Goal: Transaction & Acquisition: Book appointment/travel/reservation

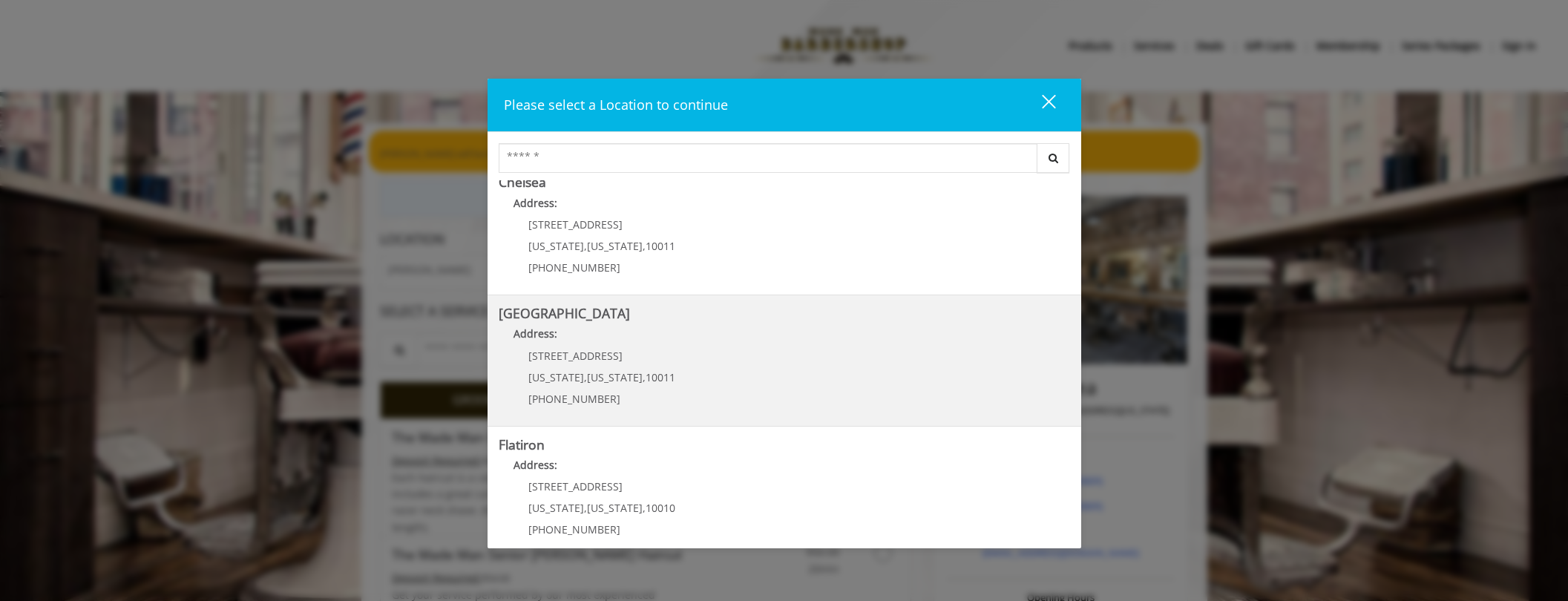
scroll to position [148, 0]
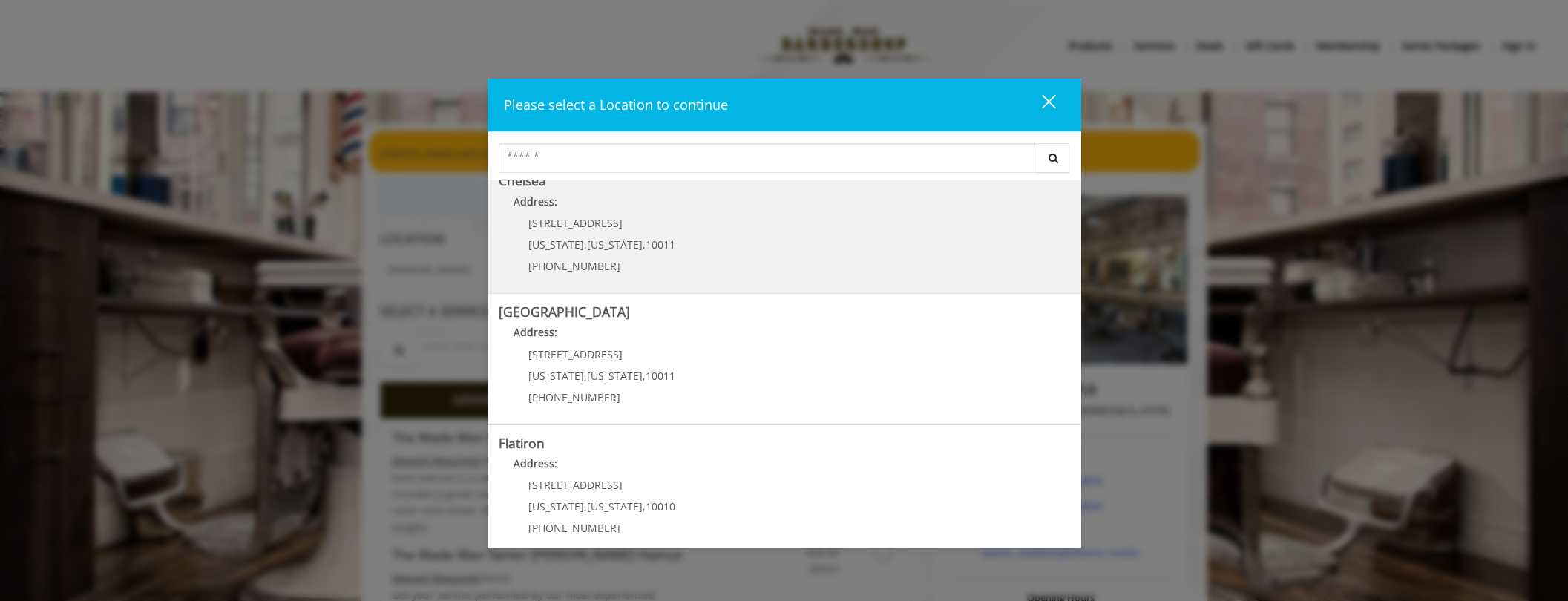
click at [587, 247] on span "[US_STATE]" at bounding box center [615, 244] width 55 height 14
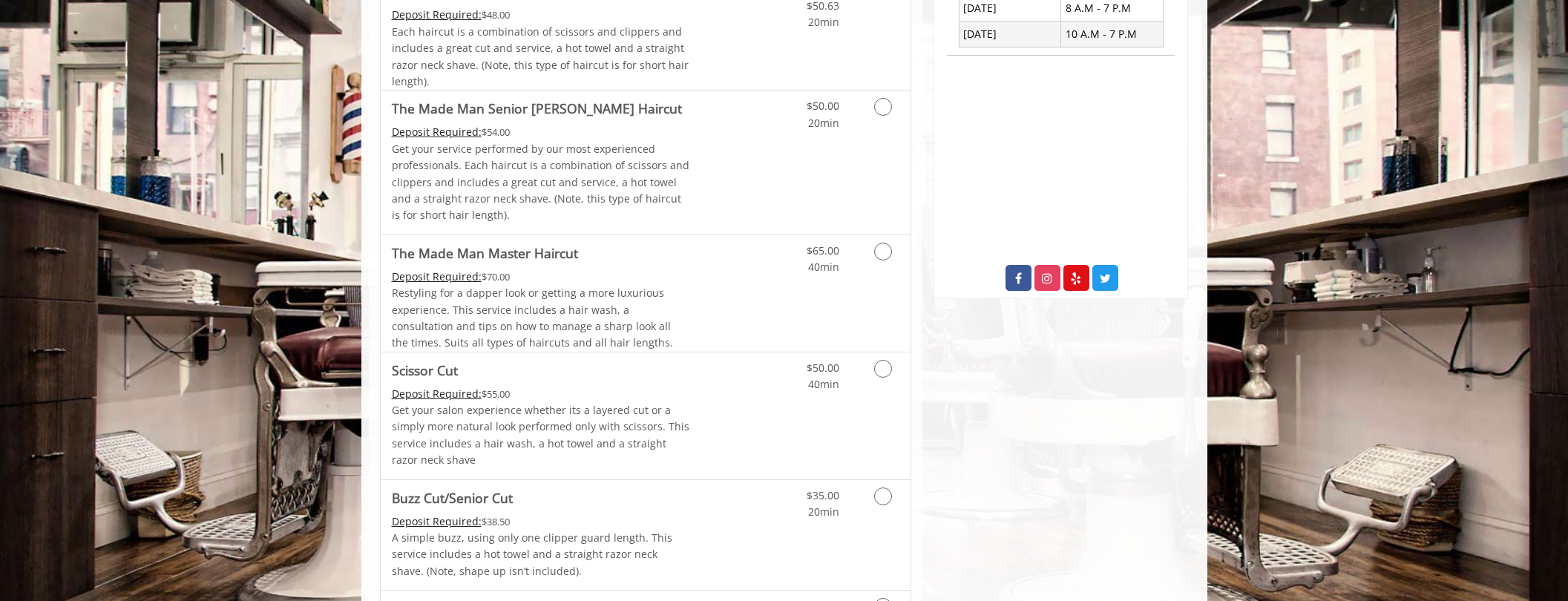
scroll to position [297, 0]
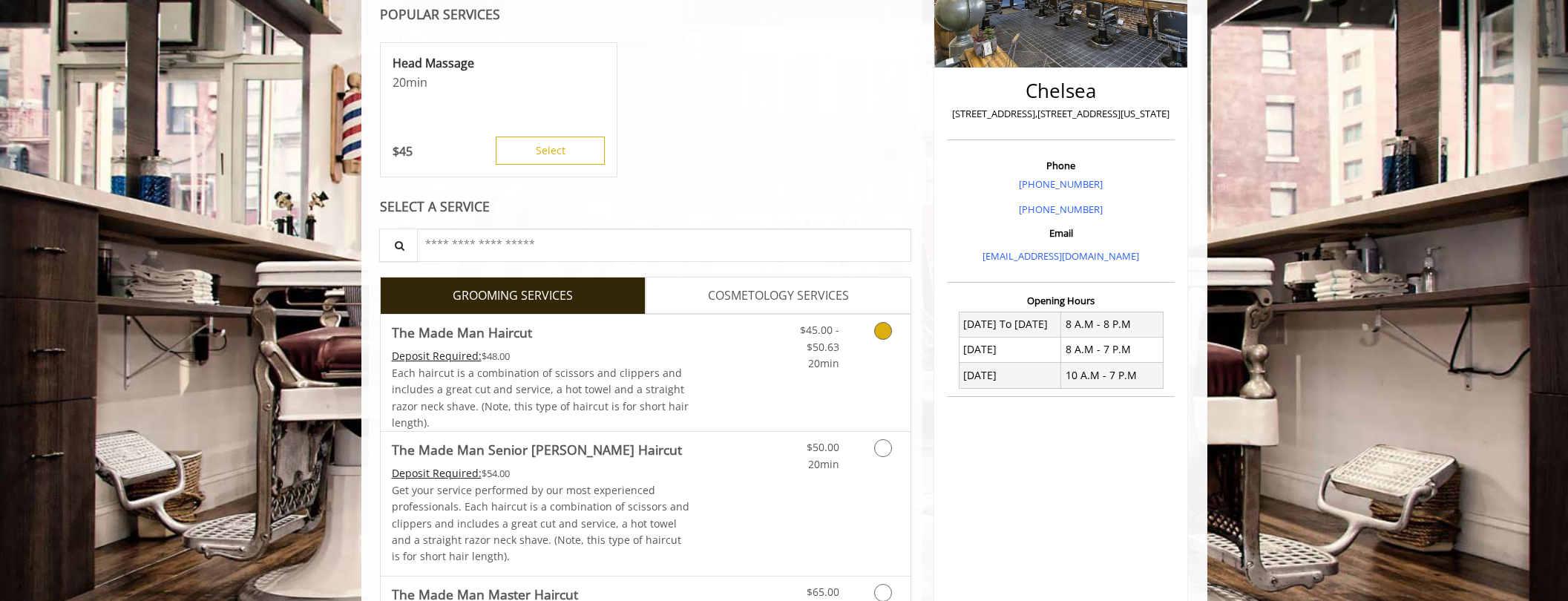
click at [883, 336] on icon "Grooming services" at bounding box center [883, 331] width 18 height 18
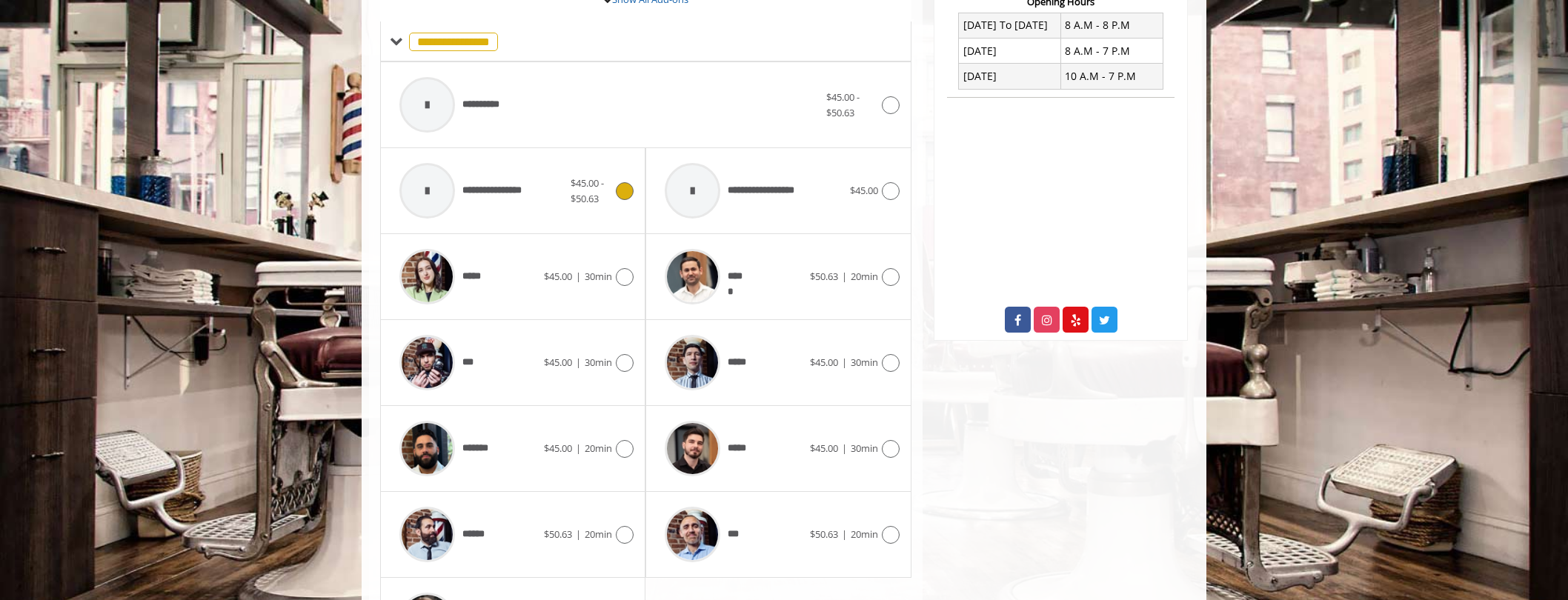
scroll to position [598, 0]
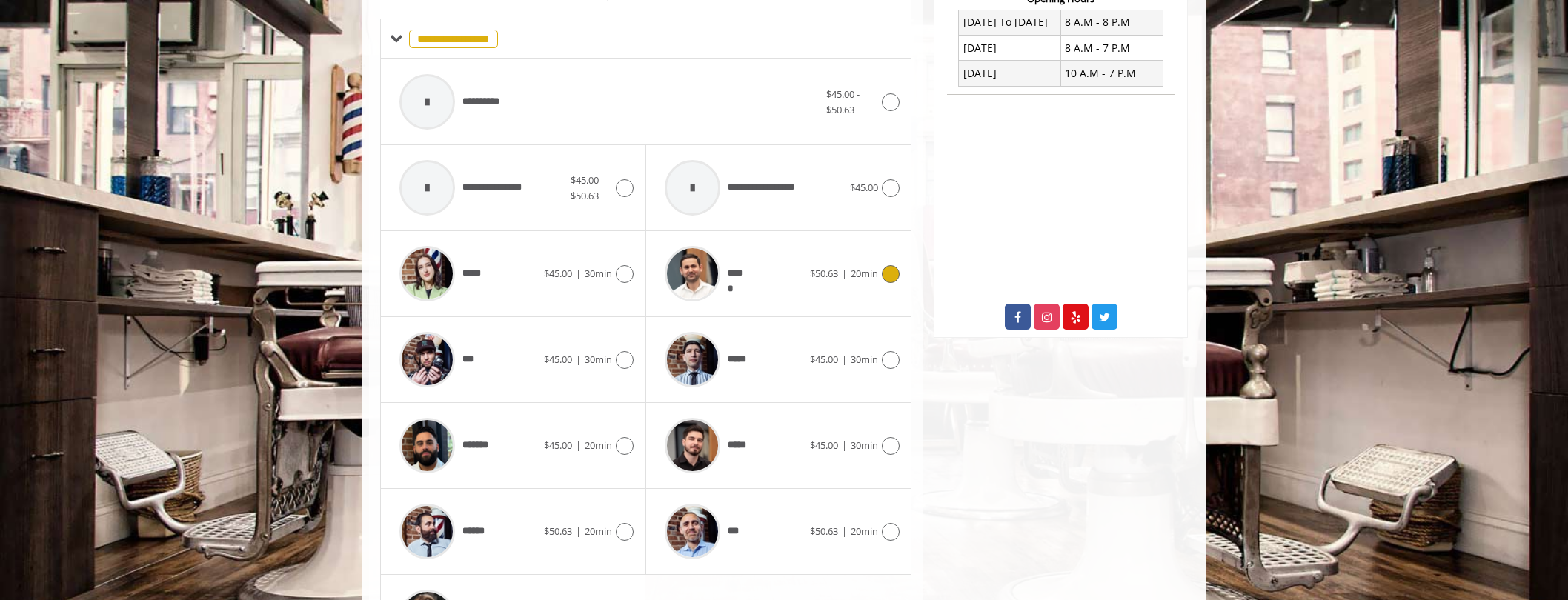
click at [890, 272] on icon at bounding box center [891, 274] width 18 height 18
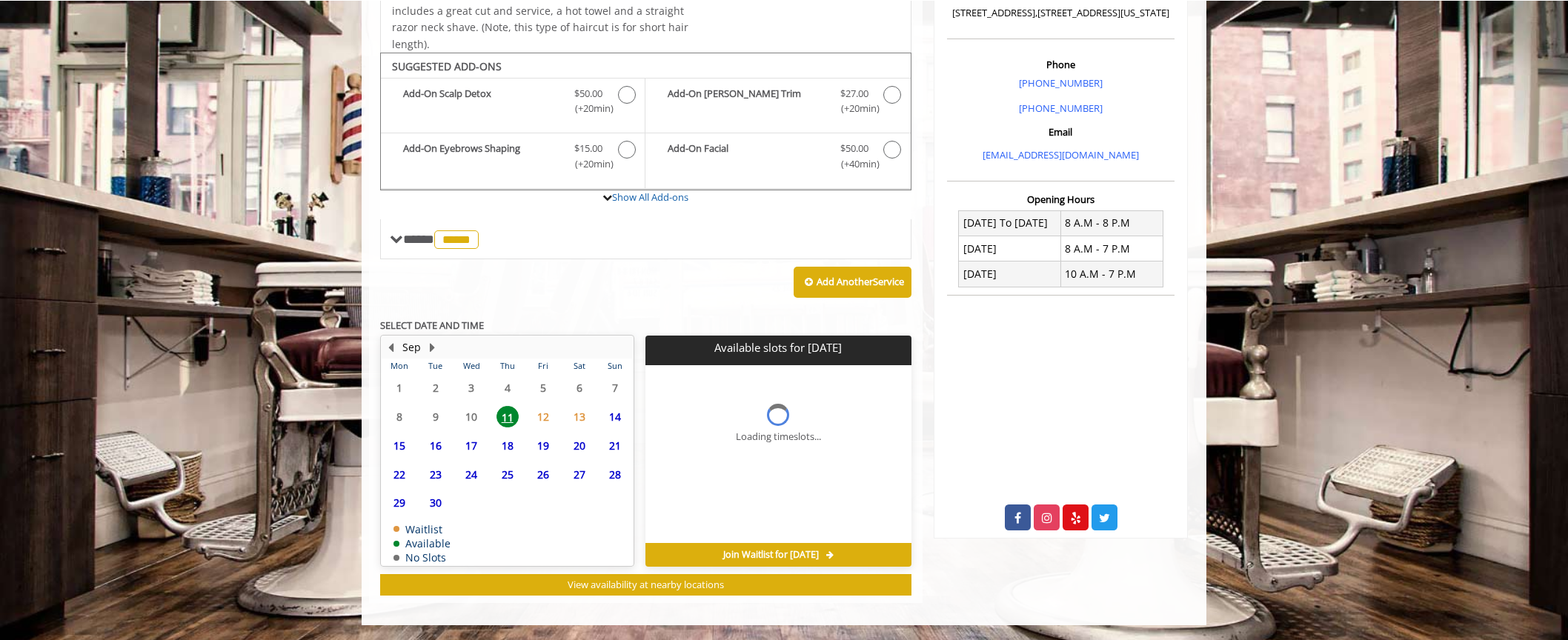
scroll to position [398, 0]
click at [689, 285] on div "Add Another Service" at bounding box center [645, 282] width 531 height 46
